Goal: Find specific page/section: Find specific page/section

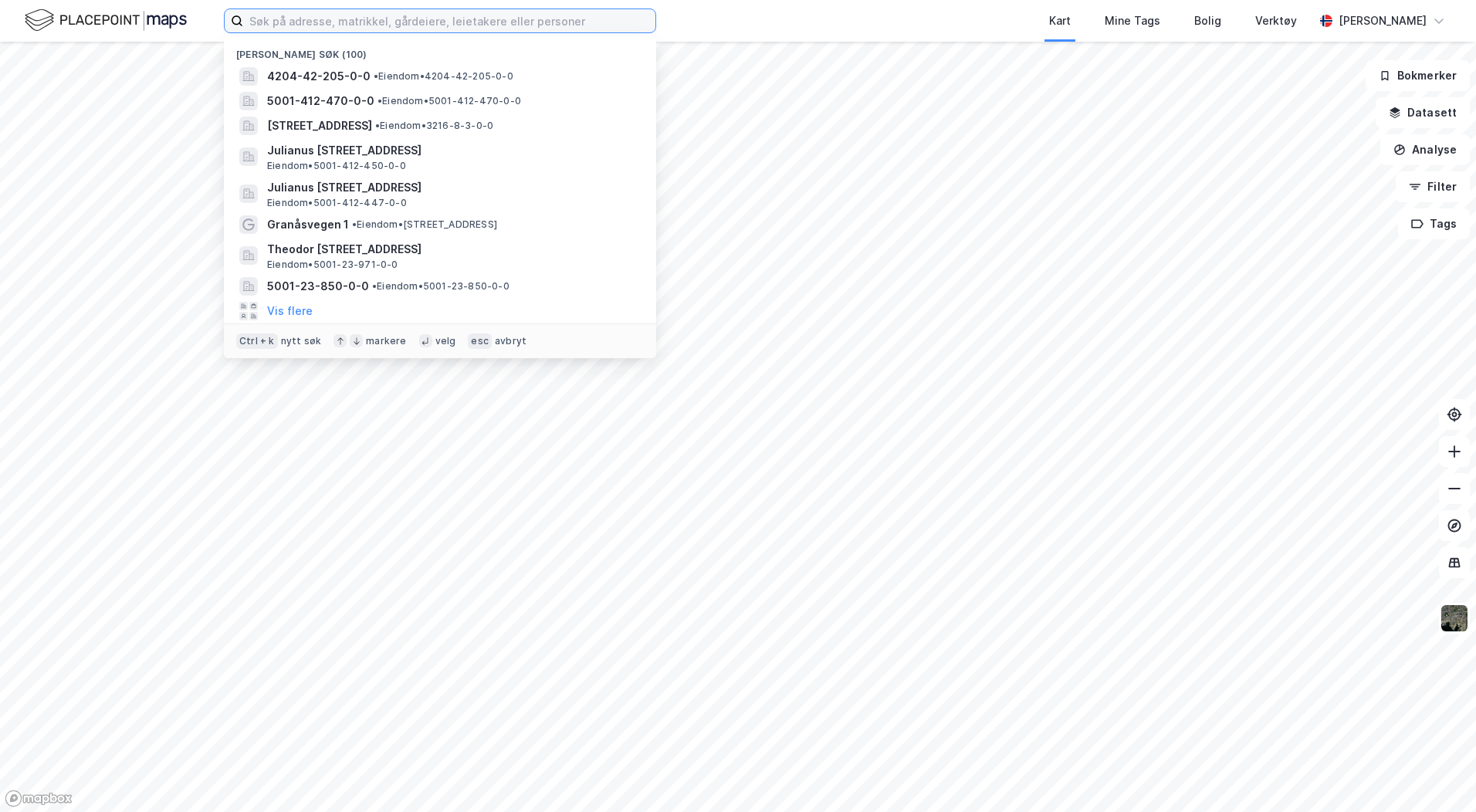
click at [270, 16] on input at bounding box center [448, 20] width 412 height 23
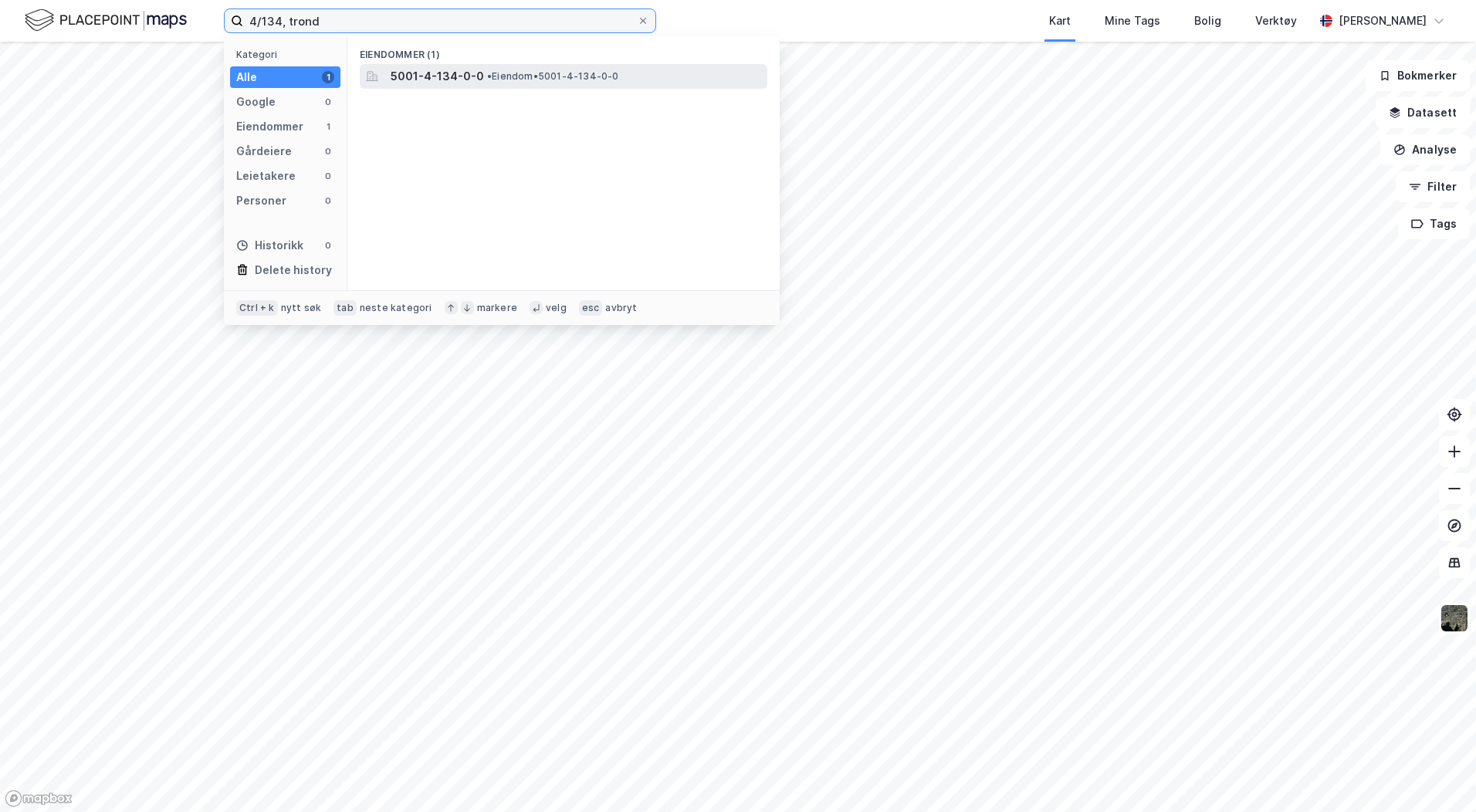
type input "4/134, trond"
click at [434, 81] on span "5001-4-134-0-0" at bounding box center [437, 76] width 93 height 19
